Goal: Information Seeking & Learning: Learn about a topic

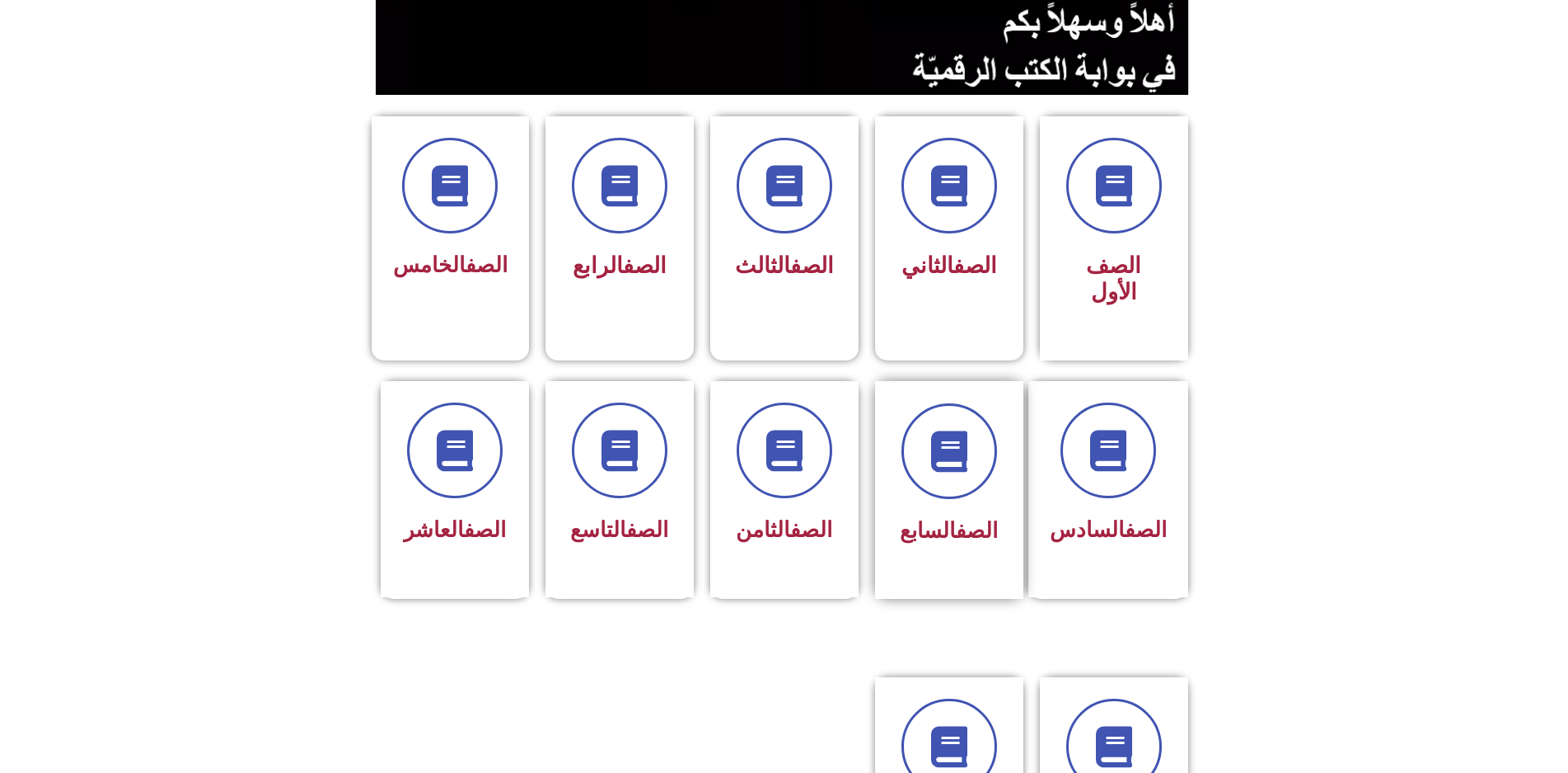
scroll to position [330, 0]
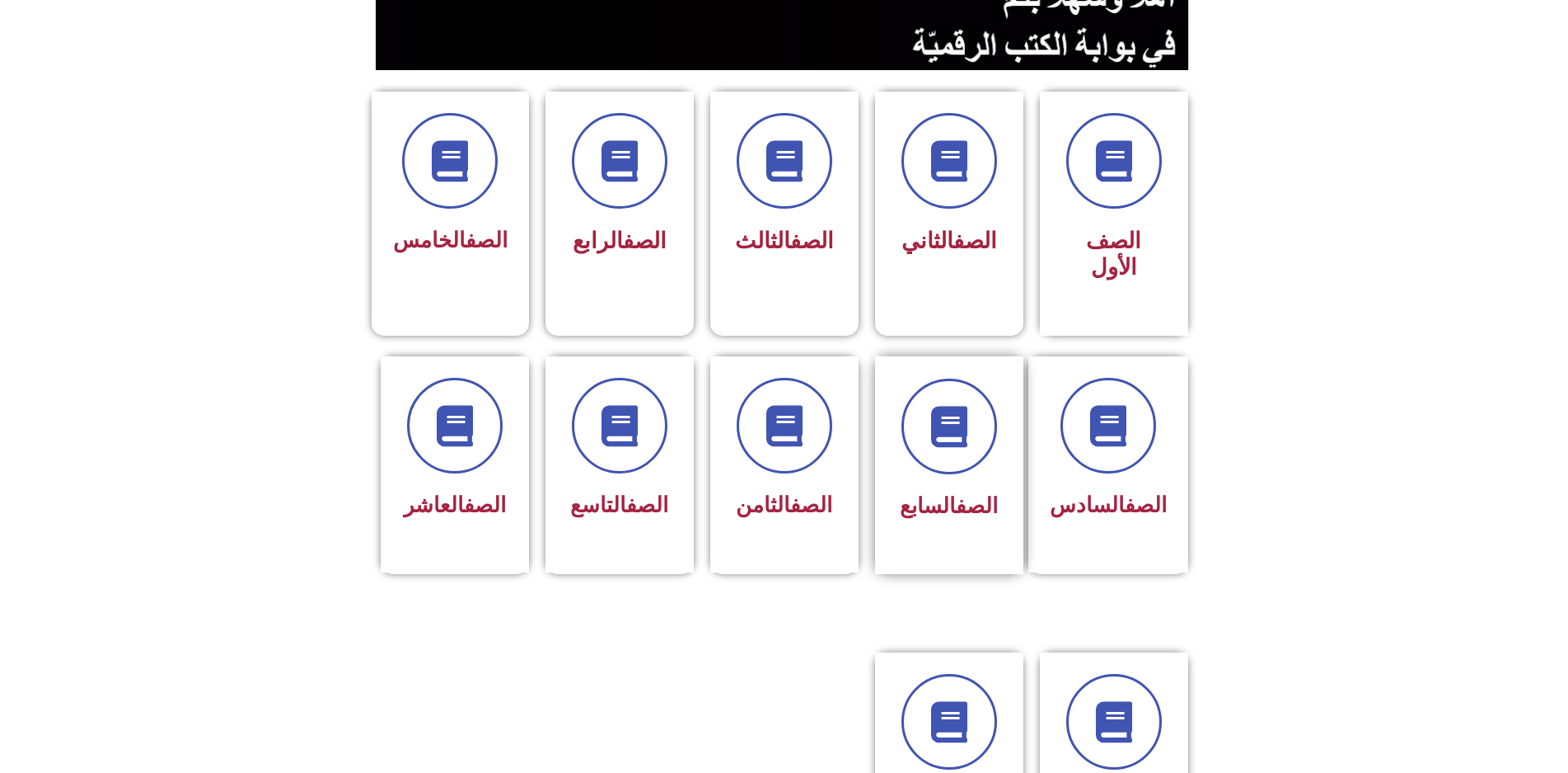
click at [969, 493] on link "الصف" at bounding box center [977, 505] width 42 height 25
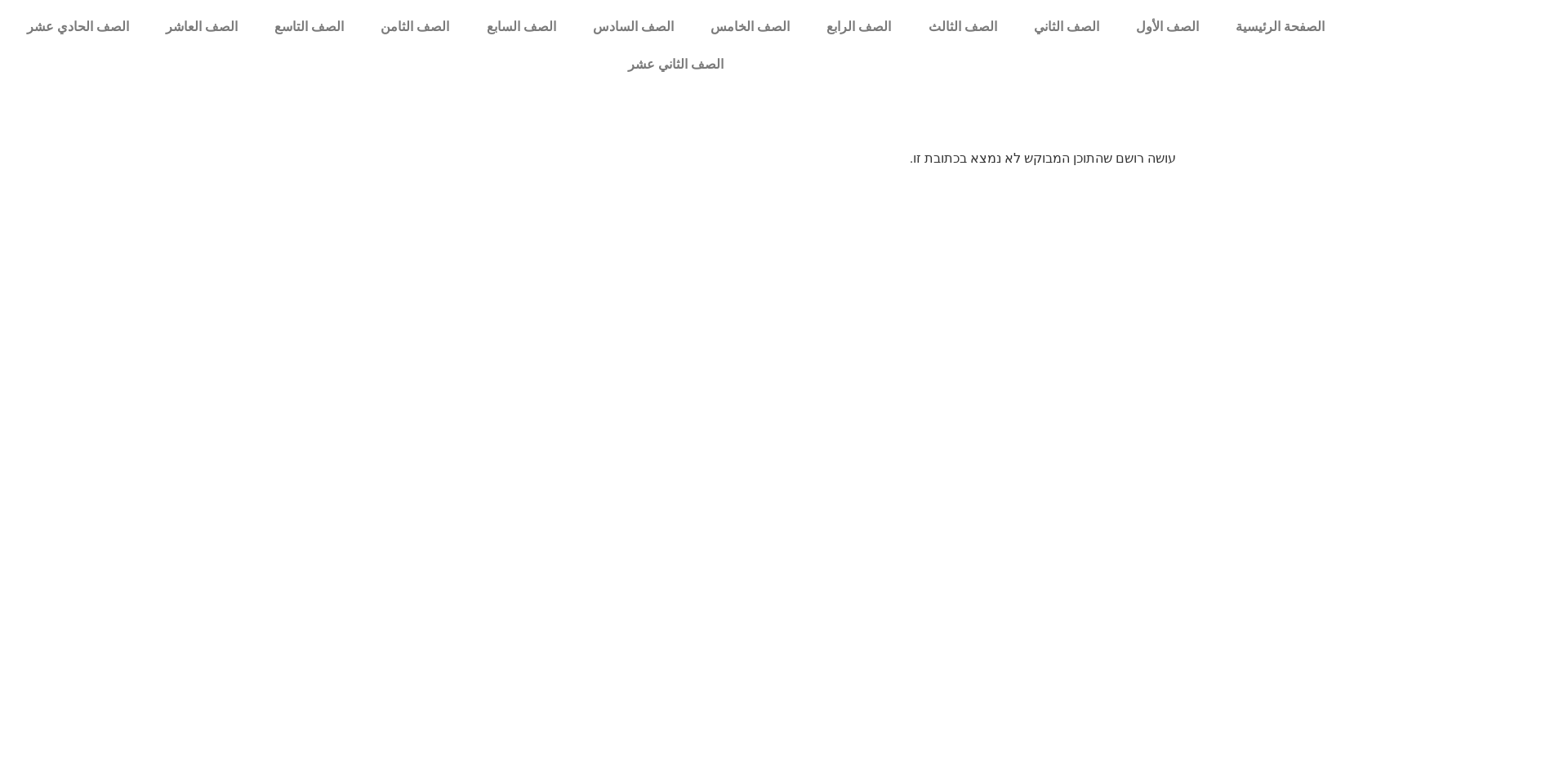
drag, startPoint x: 950, startPoint y: 371, endPoint x: 954, endPoint y: 362, distance: 9.8
click at [952, 180] on html "الصفحة الرئيسية الصف الأول الصف الثاني الصف الثالث الصف الرابع الصف الخامس الصف…" at bounding box center [784, 90] width 1568 height 180
click at [954, 180] on html "الصفحة الرئيسية الصف الأول الصف الثاني الصف الثالث الصف الرابع الصف الخامس الصف…" at bounding box center [784, 90] width 1568 height 180
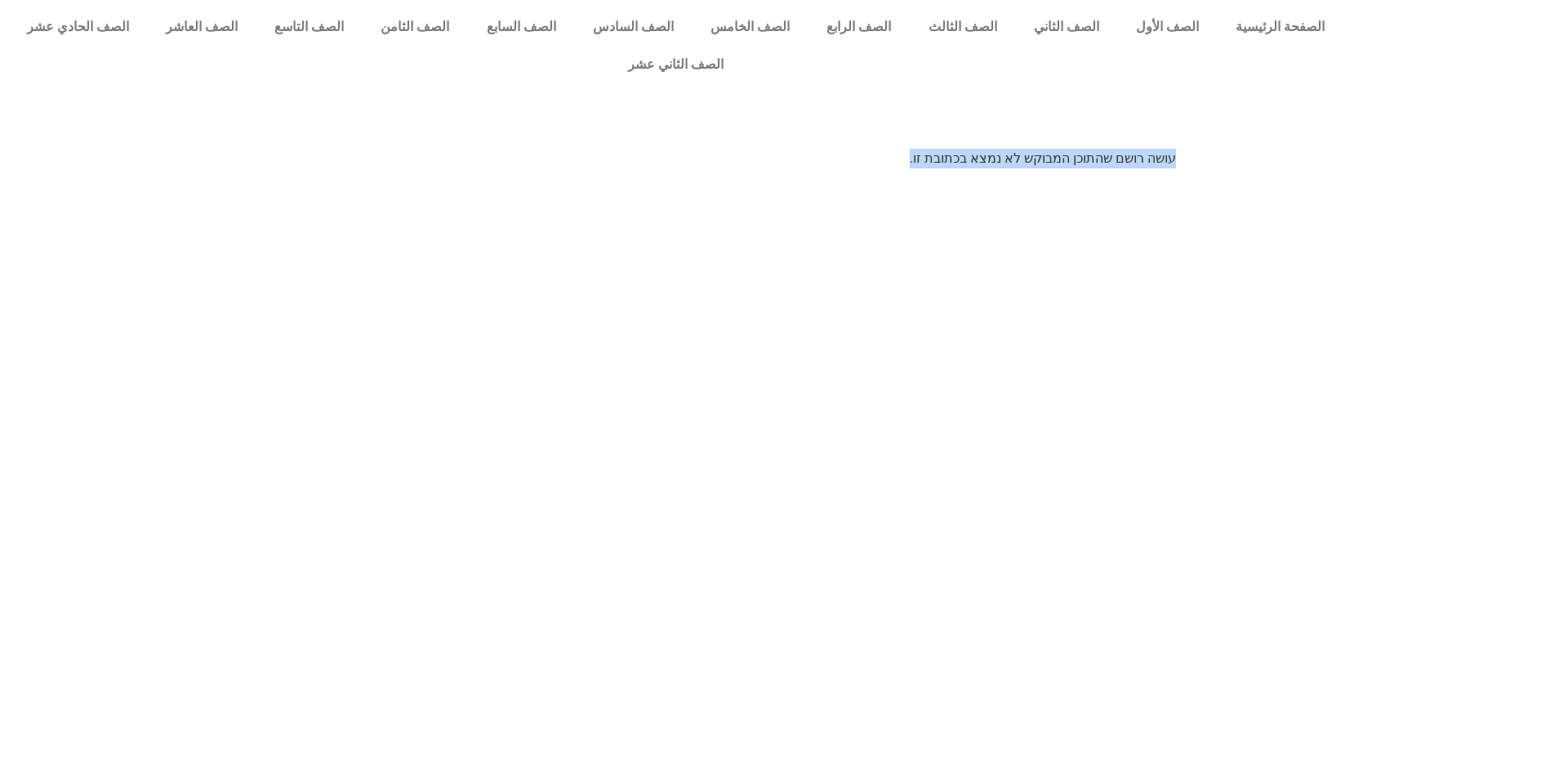
click at [954, 180] on html "الصفحة الرئيسية الصف الأول الصف الثاني الصف الثالث الصف الرابع الصف الخامس الصف…" at bounding box center [784, 90] width 1568 height 180
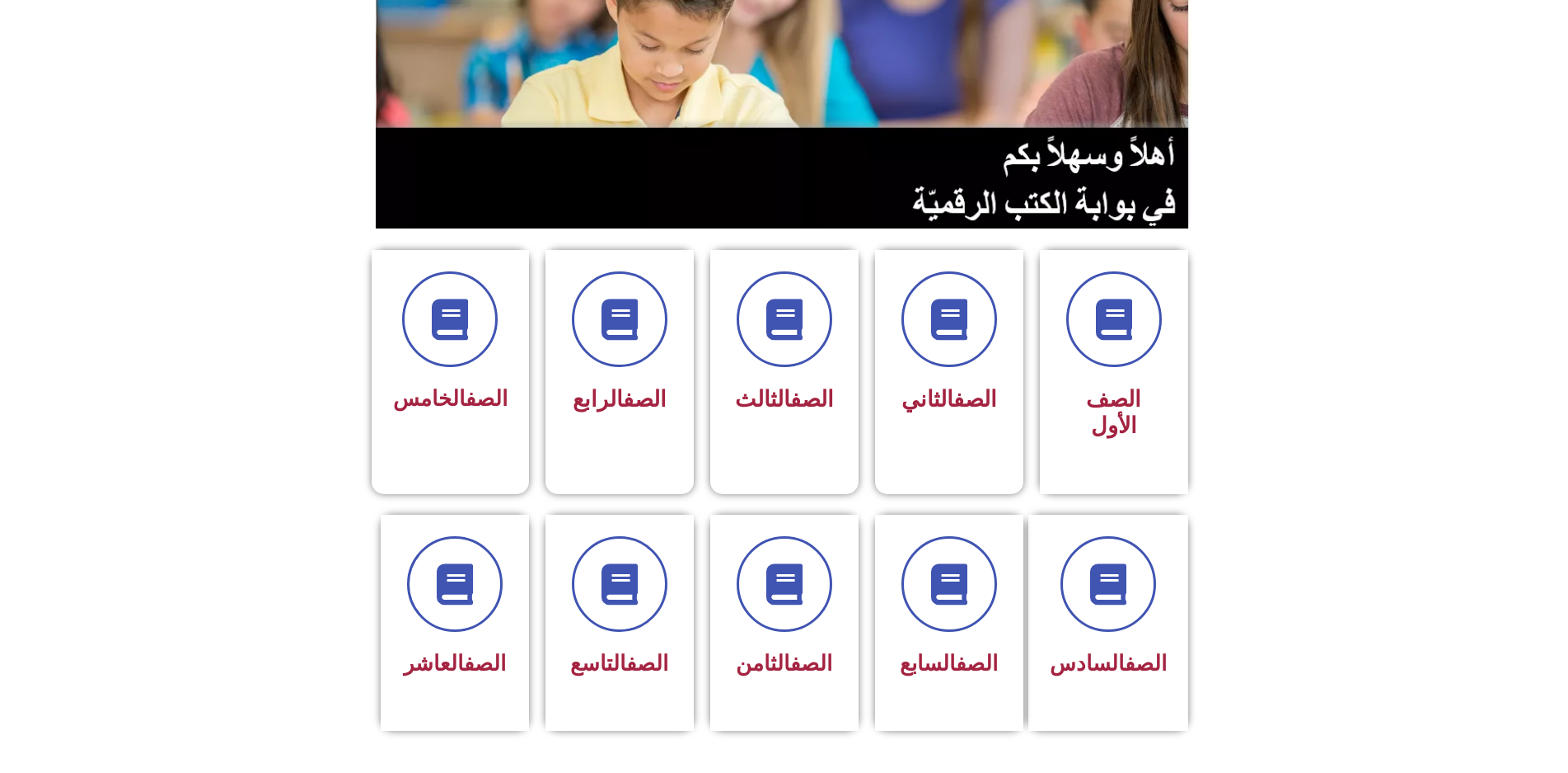
scroll to position [413, 0]
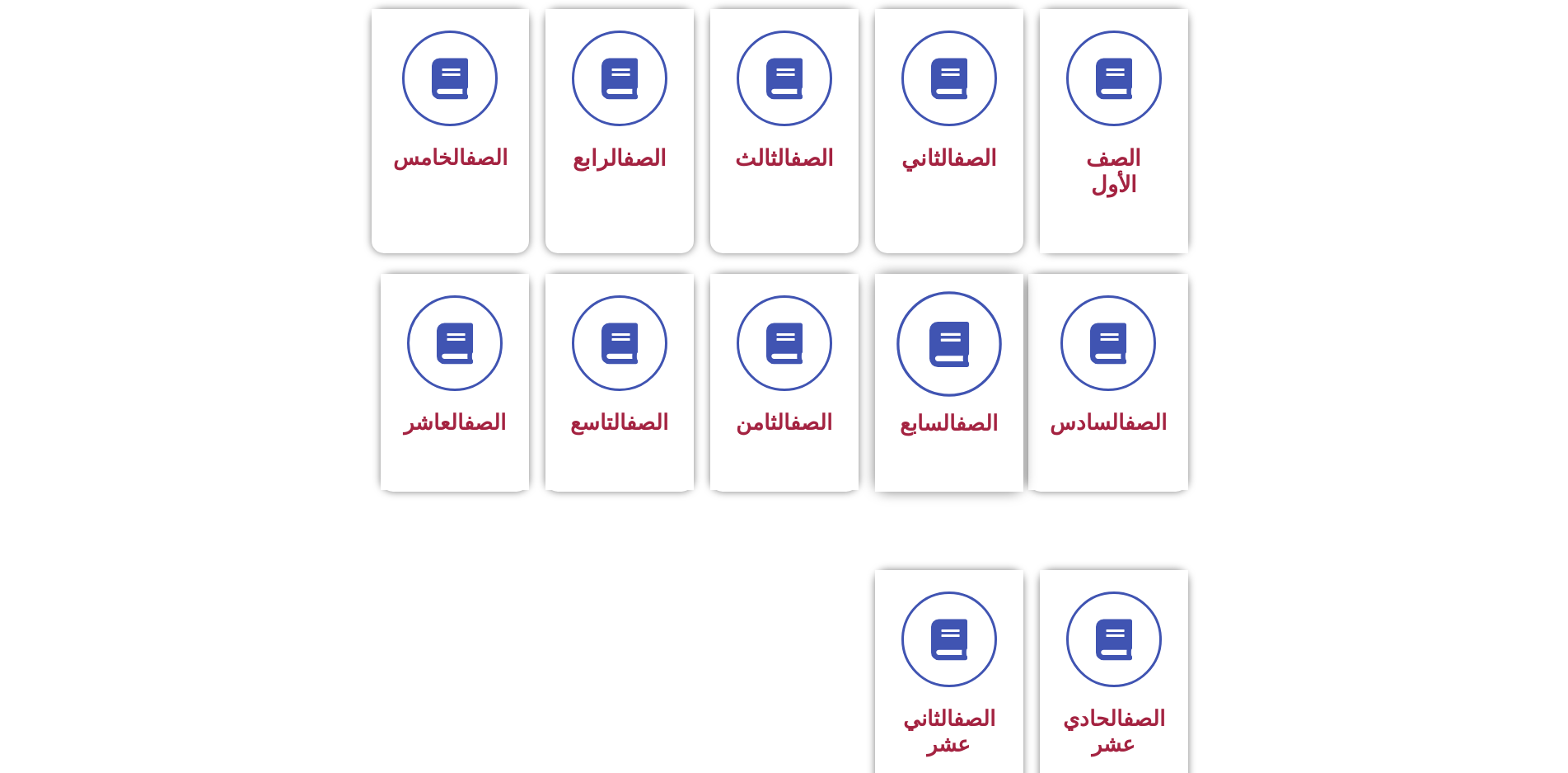
click at [944, 321] on icon at bounding box center [948, 343] width 45 height 45
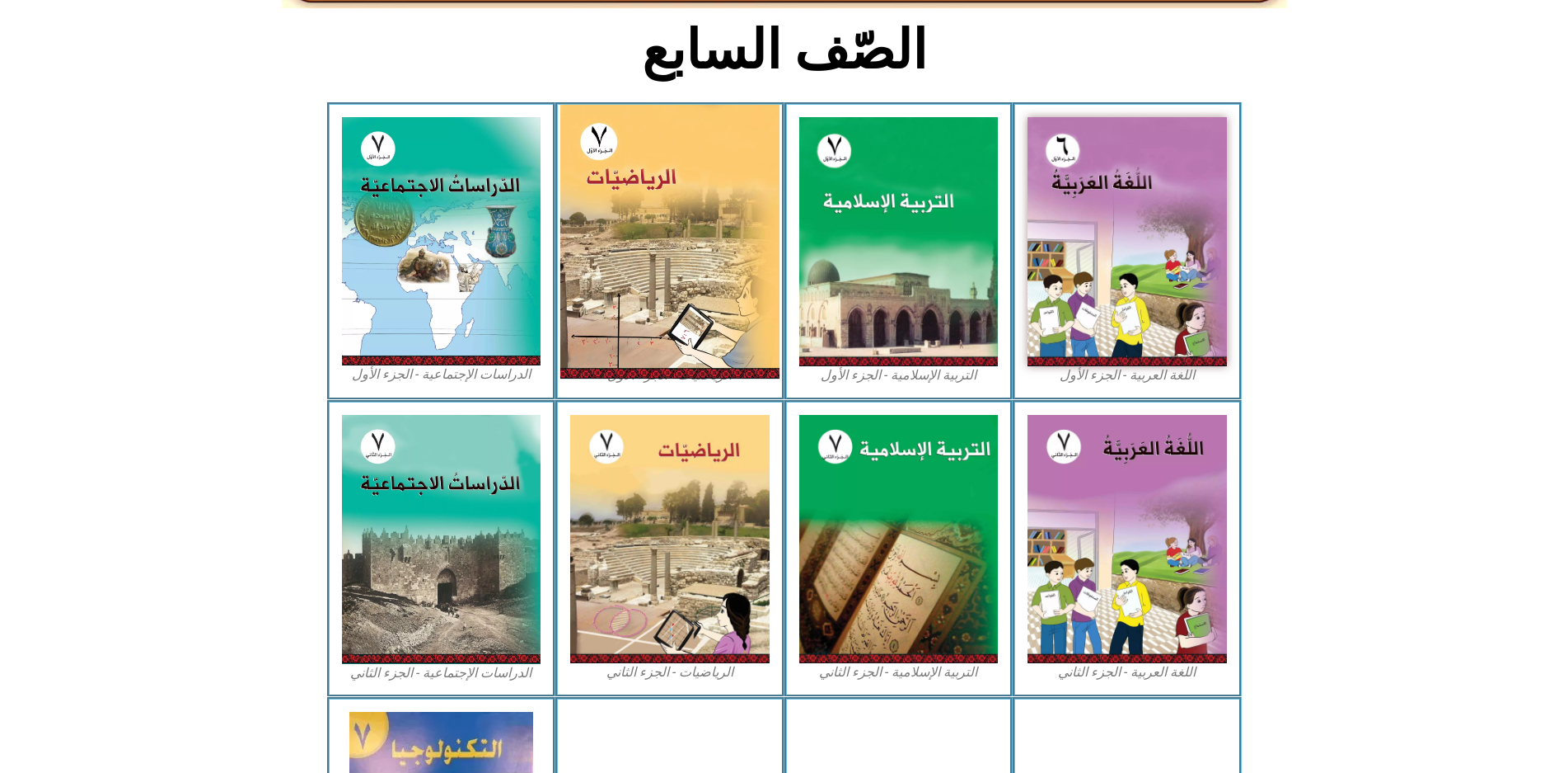
scroll to position [413, 0]
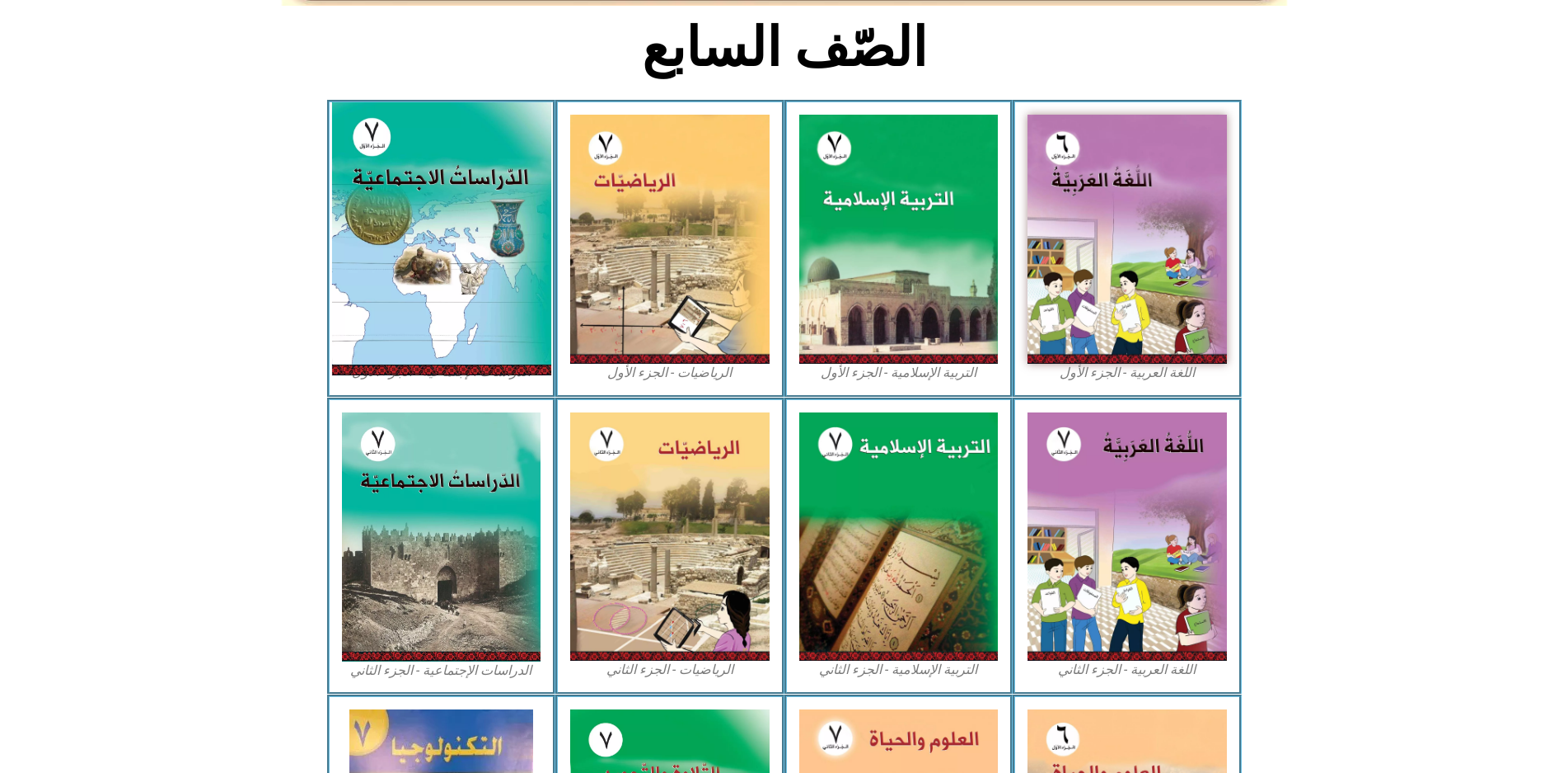
click at [476, 150] on img at bounding box center [440, 239] width 219 height 273
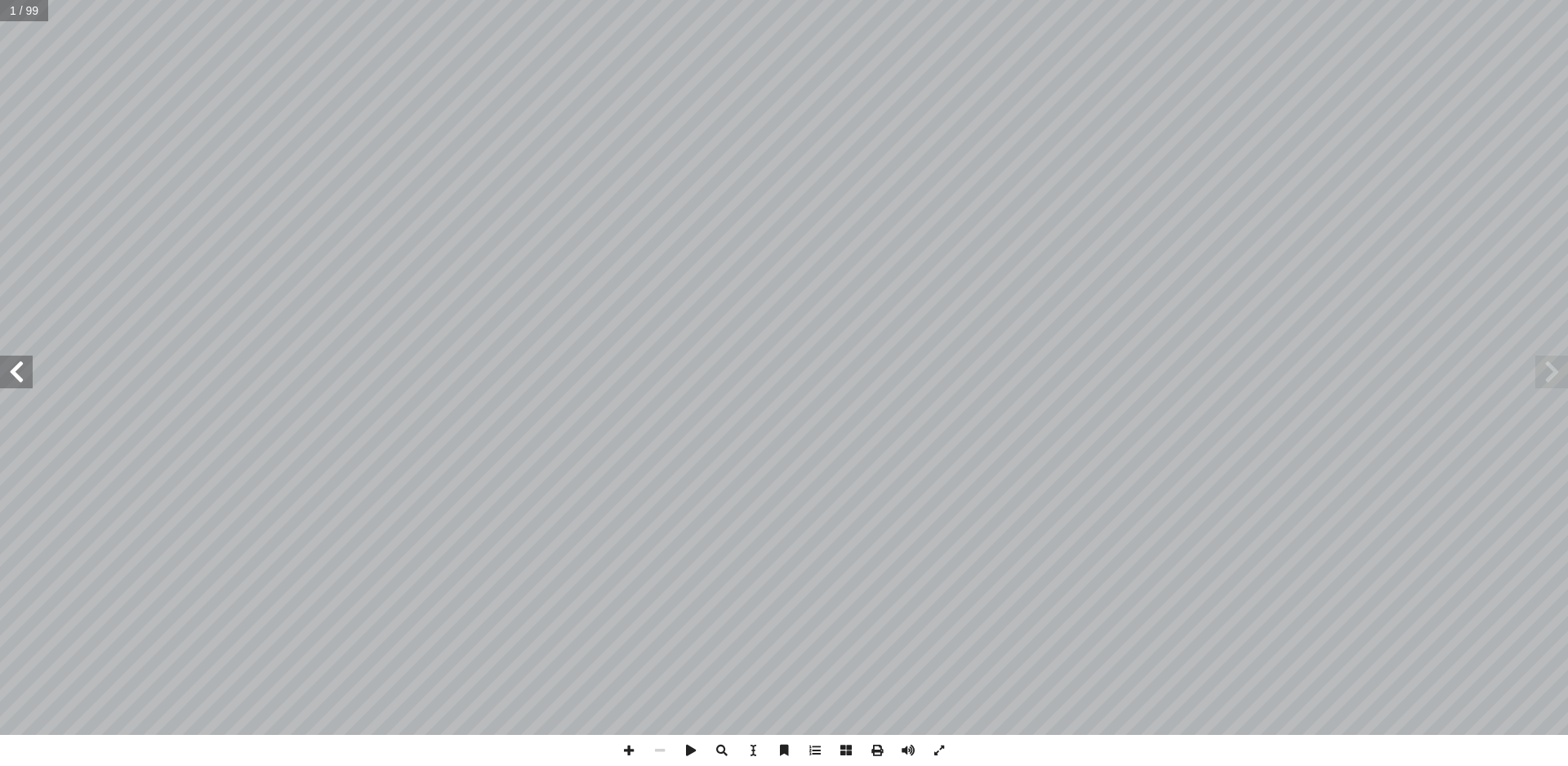
click at [5, 372] on span at bounding box center [16, 371] width 32 height 32
click at [7, 372] on span at bounding box center [16, 371] width 32 height 32
click at [5, 372] on span at bounding box center [16, 371] width 32 height 32
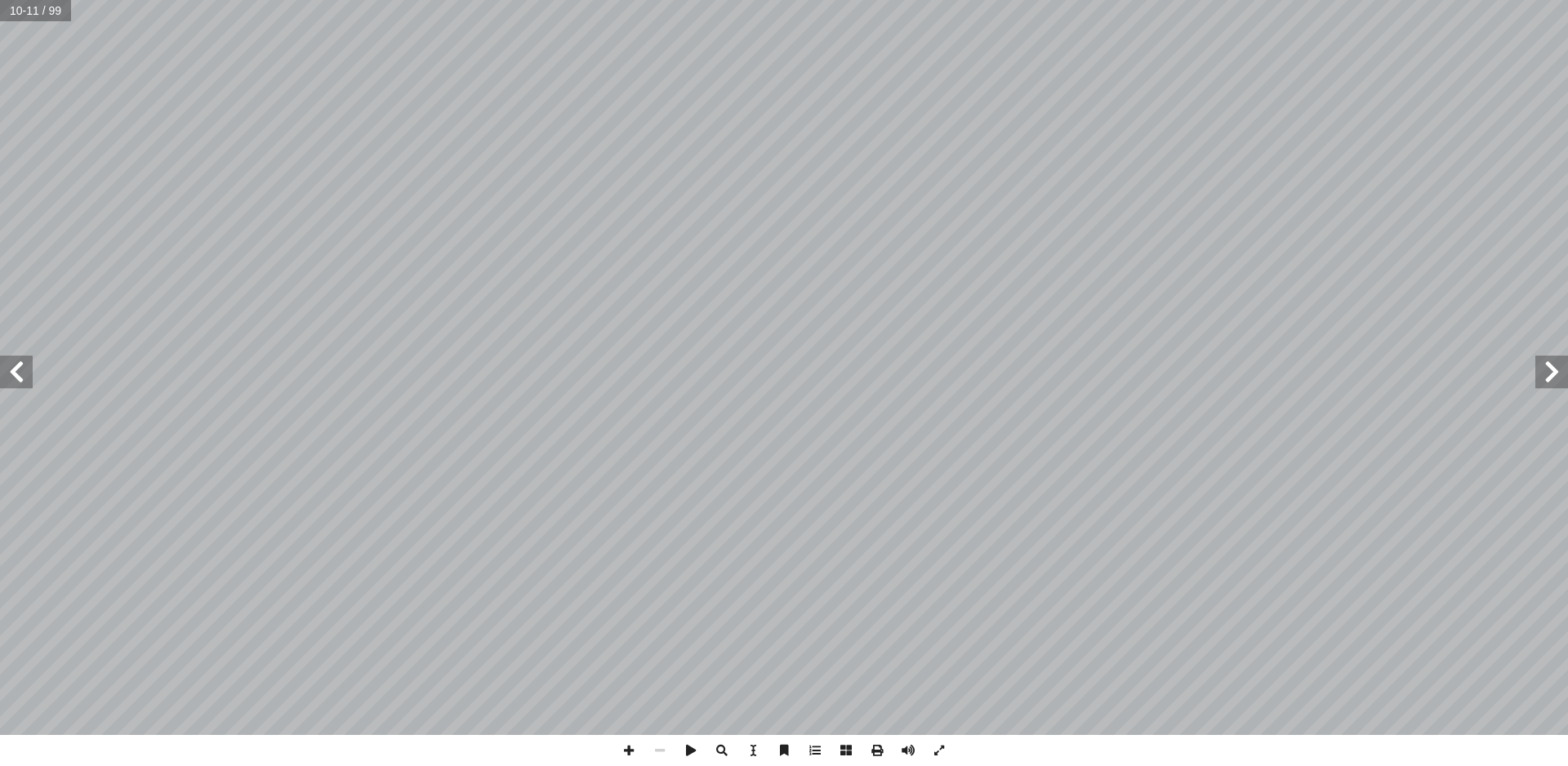
click at [9, 374] on span at bounding box center [16, 371] width 32 height 32
click at [20, 383] on span at bounding box center [16, 371] width 32 height 32
